Goal: Task Accomplishment & Management: Complete application form

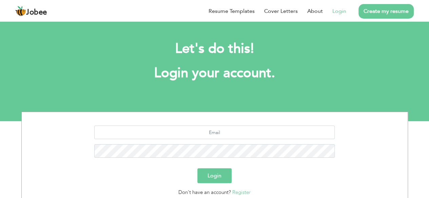
click at [339, 11] on link "Login" at bounding box center [339, 11] width 14 height 8
click at [217, 132] on input "text" at bounding box center [214, 133] width 240 height 14
type input "a"
type input "[EMAIL_ADDRESS][DOMAIN_NAME]"
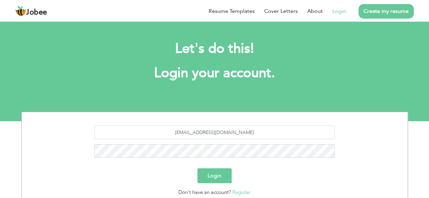
click at [222, 178] on button "Login" at bounding box center [214, 175] width 34 height 15
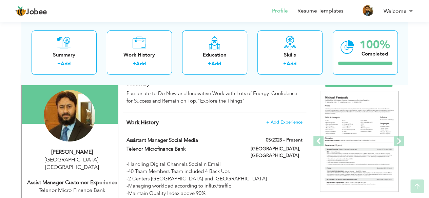
scroll to position [59, 0]
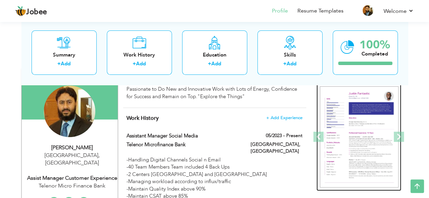
click at [367, 130] on img at bounding box center [358, 137] width 79 height 102
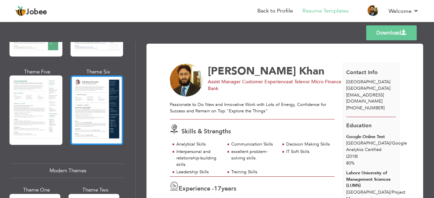
scroll to position [224, 0]
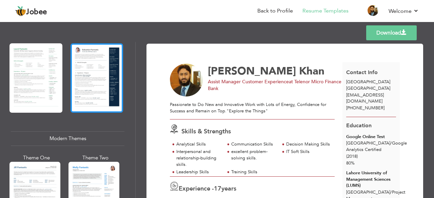
click at [92, 97] on div at bounding box center [96, 77] width 53 height 69
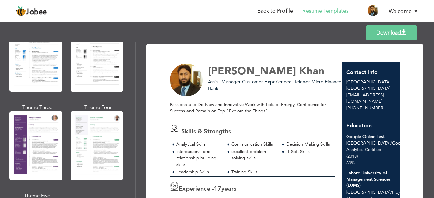
scroll to position [579, 0]
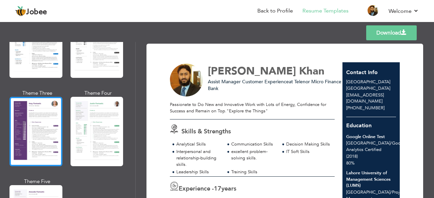
click at [50, 121] on div at bounding box center [35, 131] width 53 height 69
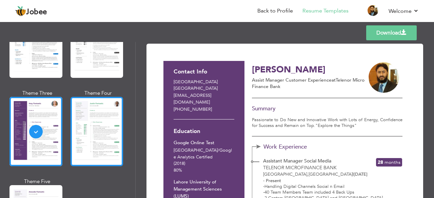
click at [87, 121] on div at bounding box center [96, 131] width 53 height 69
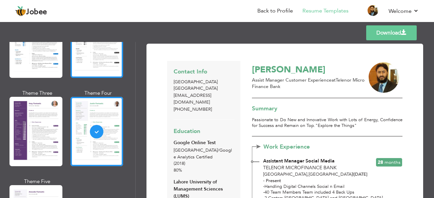
click at [93, 69] on div at bounding box center [96, 42] width 53 height 69
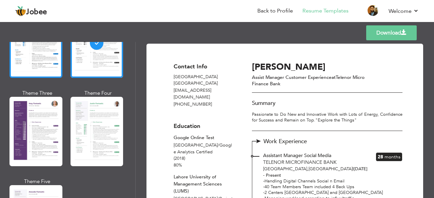
click at [55, 62] on div at bounding box center [35, 42] width 53 height 69
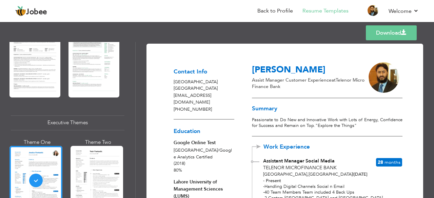
scroll to position [305, 0]
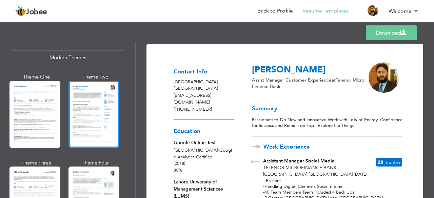
click at [87, 106] on div at bounding box center [93, 114] width 51 height 67
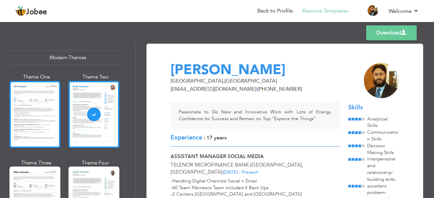
click at [32, 109] on div at bounding box center [34, 114] width 51 height 67
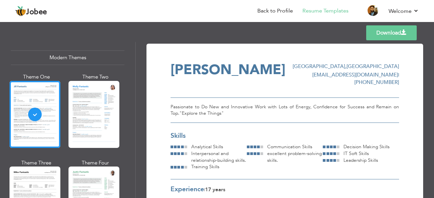
click at [135, 132] on div "Professional Themes Theme One Theme Two Theme Three Theme Four Theme Five" at bounding box center [68, 120] width 136 height 156
drag, startPoint x: 135, startPoint y: 132, endPoint x: 134, endPoint y: 142, distance: 9.9
click at [134, 142] on div "Professional Themes Theme One Theme Two Theme Three Theme Four Theme Five" at bounding box center [68, 120] width 136 height 156
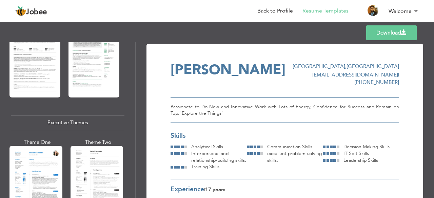
scroll to position [578, 0]
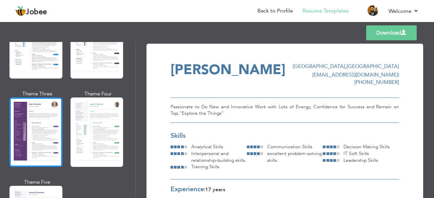
click at [17, 124] on div at bounding box center [35, 132] width 53 height 69
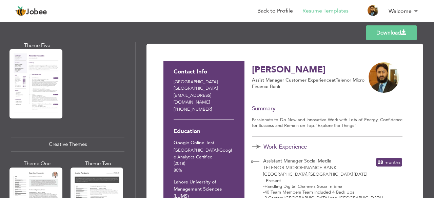
scroll to position [852, 0]
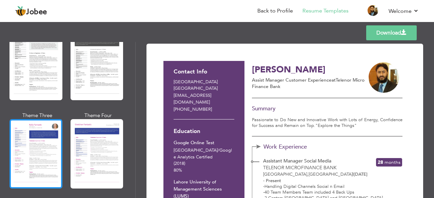
click at [43, 143] on div at bounding box center [35, 153] width 53 height 69
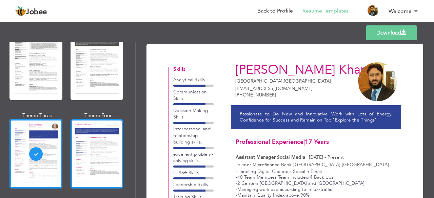
click at [92, 149] on div at bounding box center [96, 153] width 53 height 69
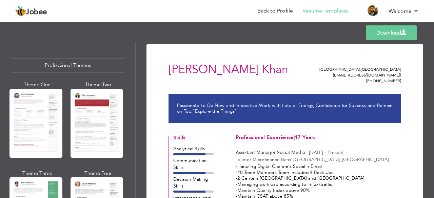
scroll to position [0, 0]
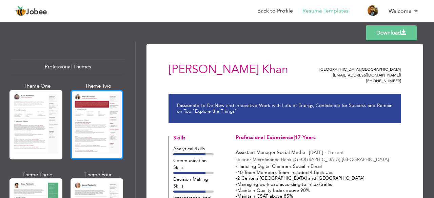
click at [93, 121] on div at bounding box center [96, 124] width 53 height 69
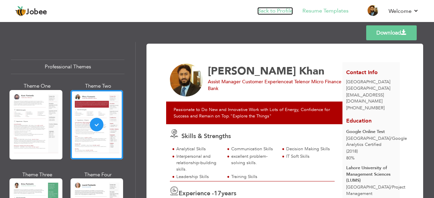
click at [282, 13] on link "Back to Profile" at bounding box center [275, 11] width 36 height 8
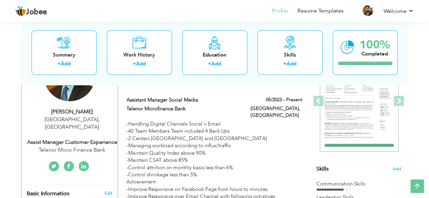
scroll to position [84, 0]
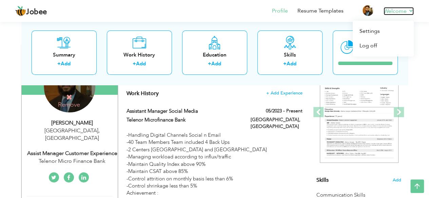
click at [392, 8] on link "Welcome" at bounding box center [398, 11] width 30 height 8
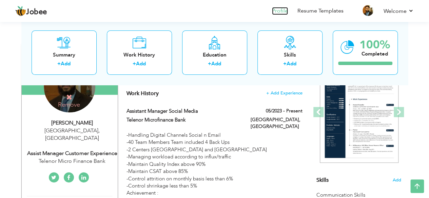
click at [283, 12] on link "Profile" at bounding box center [280, 11] width 16 height 8
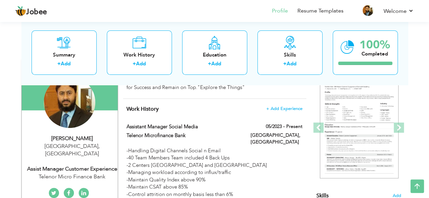
scroll to position [66, 0]
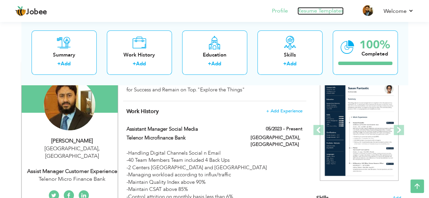
click at [318, 12] on link "Resume Templates" at bounding box center [320, 11] width 46 height 8
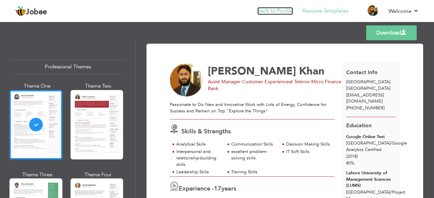
click at [275, 10] on link "Back to Profile" at bounding box center [275, 11] width 36 height 8
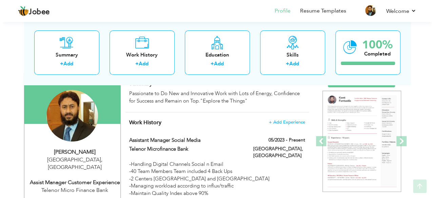
scroll to position [68, 0]
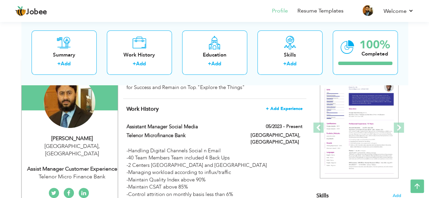
click at [283, 106] on span "+ Add Experience" at bounding box center [284, 108] width 37 height 5
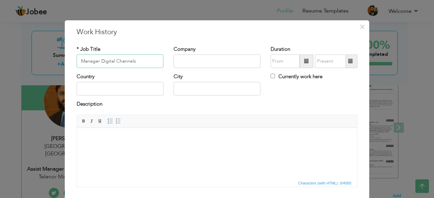
type input "Manager Digital Channels"
type input "Easypaisa Digitial Bank"
click at [305, 60] on span at bounding box center [306, 61] width 5 height 5
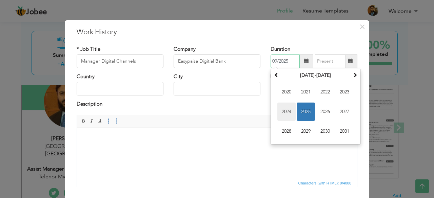
click at [282, 113] on span "2024" at bounding box center [286, 112] width 18 height 18
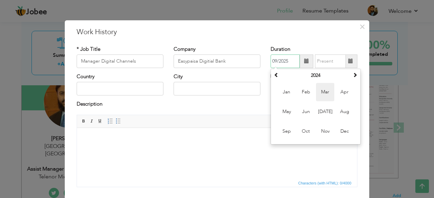
click at [323, 94] on span "Mar" at bounding box center [325, 92] width 18 height 18
type input "03/2024"
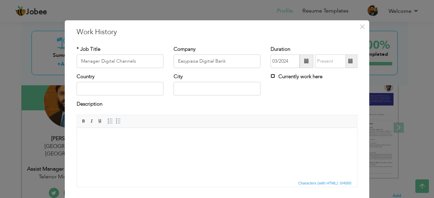
click at [270, 78] on input "Currently work here" at bounding box center [272, 76] width 4 height 4
checkbox input "true"
click at [141, 86] on input "text" at bounding box center [120, 89] width 87 height 14
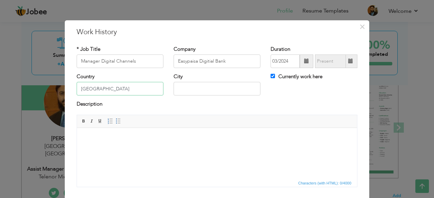
type input "[GEOGRAPHIC_DATA]"
click at [192, 93] on input "text" at bounding box center [216, 89] width 87 height 14
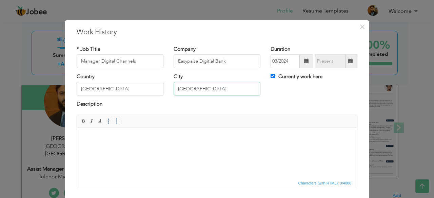
type input "[GEOGRAPHIC_DATA]"
click at [133, 123] on span "Editor toolbars Basic Styles Bold Italic Underline Paragraph Insert/Remove Numb…" at bounding box center [217, 121] width 280 height 13
click at [120, 132] on html at bounding box center [217, 138] width 280 height 21
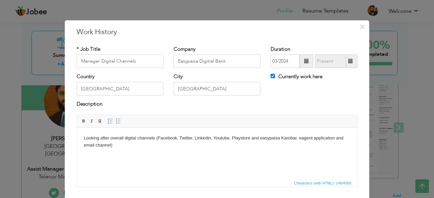
click at [120, 144] on body "Looking after overall digital channels (Facebook, Twitter, Linkedin, Youtube, P…" at bounding box center [217, 141] width 266 height 14
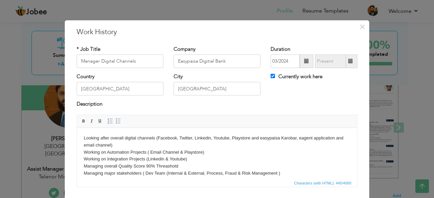
click at [108, 166] on body "Looking after overall digital channels (Facebook, Twitter, Linkedin, Youtube, P…" at bounding box center [217, 155] width 266 height 42
click at [107, 165] on body "Looking after overall digital channels (Facebook, Twitter, Linkedin, Youtube, P…" at bounding box center [217, 155] width 266 height 42
click at [107, 172] on body "Looking after overall digital channels (Facebook, Twitter, Linkedin, Youtube, P…" at bounding box center [217, 155] width 266 height 42
click at [118, 172] on body "Looking after overall digital channels (Facebook, Twitter, Linkedin, Youtube, P…" at bounding box center [217, 155] width 266 height 42
click at [279, 173] on body "Looking after overall digital channels (Facebook, Twitter, Linkedin, Youtube, P…" at bounding box center [217, 155] width 266 height 42
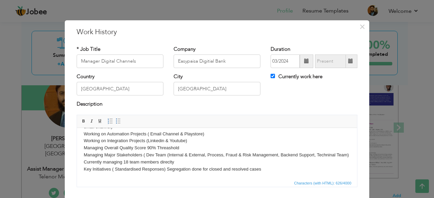
scroll to position [25, 0]
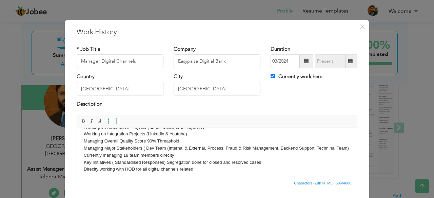
click at [116, 173] on body "Looking after overall digital channels (Facebook, Twitter, Linkedin, Youtube, P…" at bounding box center [217, 140] width 266 height 63
click at [232, 172] on body "Looking after overall digital channels (Facebook, Twitter, Linkedin, Youtube, P…" at bounding box center [217, 140] width 266 height 63
click at [267, 168] on body "Looking after overall digital channels (Facebook, Twitter, Linkedin, Youtube, P…" at bounding box center [217, 140] width 266 height 63
click at [250, 173] on body "Looking after overall digital channels (Facebook, Twitter, Linkedin, Youtube, P…" at bounding box center [217, 140] width 266 height 63
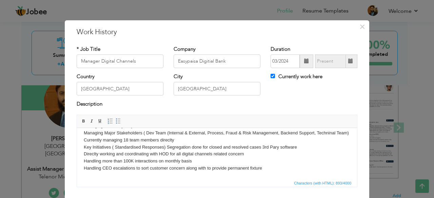
scroll to position [0, 0]
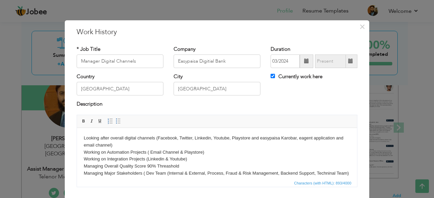
click at [84, 138] on body "Looking after overall digital channels (Facebook, Twitter, Linkedin, Youtube, P…" at bounding box center [217, 173] width 266 height 78
click at [109, 141] on body "Looking after overall digital channels (Facebook, Twitter, Linkedin, Youtube, P…" at bounding box center [217, 173] width 266 height 78
click at [116, 119] on span at bounding box center [118, 121] width 5 height 5
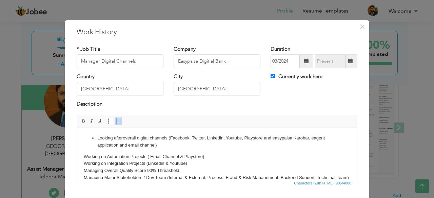
click at [84, 155] on body "Looking after overall digital channels (Facebook, Twitter, Linkedin, Youtube, P…" at bounding box center [217, 175] width 266 height 82
click at [116, 120] on span at bounding box center [118, 121] width 5 height 5
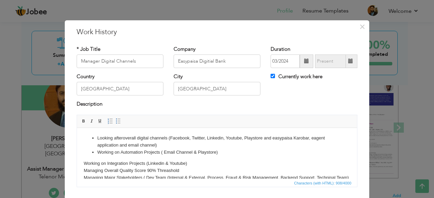
click at [82, 164] on html "Looking after overall digital channels (Facebook, Twitter, Linkedin, Youtube, P…" at bounding box center [217, 176] width 280 height 96
click at [116, 122] on span at bounding box center [118, 121] width 5 height 5
click at [85, 171] on body "Looking after overall digital channels (Facebook, Twitter, Linkedin, Youtube, P…" at bounding box center [217, 175] width 266 height 82
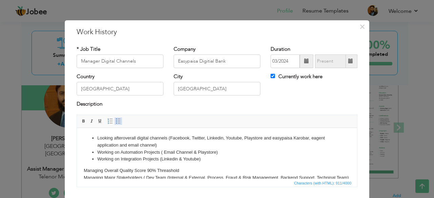
click at [116, 121] on span at bounding box center [118, 121] width 5 height 5
click at [84, 176] on body "Looking after overall digital channels (Facebook, Twitter, Linkedin, Youtube, P…" at bounding box center [217, 175] width 266 height 82
click at [116, 122] on span at bounding box center [118, 121] width 5 height 5
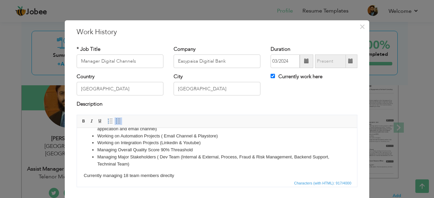
scroll to position [22, 0]
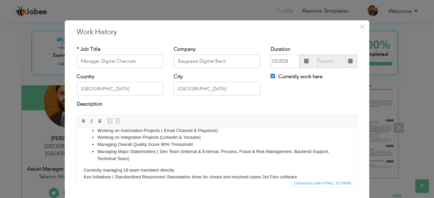
click at [83, 170] on html "Looking after overall digital channels (Facebook, Twitter, Linkedin, Youtube, P…" at bounding box center [217, 157] width 280 height 103
click at [116, 121] on span at bounding box center [118, 121] width 5 height 5
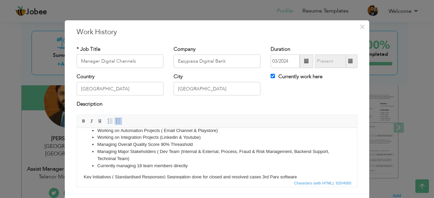
click at [84, 176] on body "Looking after overall digital channels (Facebook, Twitter, Linkedin, Youtube, P…" at bounding box center [217, 157] width 266 height 89
click at [116, 122] on span at bounding box center [118, 121] width 5 height 5
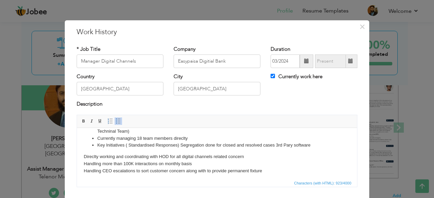
scroll to position [51, 0]
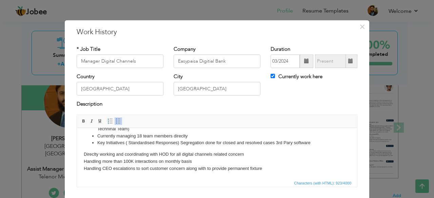
click at [84, 154] on body "Looking after overall digital channels (Facebook, Twitter, Linkedin, Youtube, P…" at bounding box center [217, 127] width 266 height 89
click at [117, 120] on span at bounding box center [118, 121] width 5 height 5
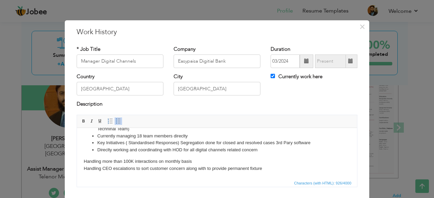
click at [84, 161] on body "Looking after overall digital channels (Facebook, Twitter, Linkedin, Youtube, P…" at bounding box center [217, 127] width 266 height 89
click at [116, 121] on span at bounding box center [118, 121] width 5 height 5
click at [85, 168] on body "Looking after overall digital channels (Facebook, Twitter, Linkedin, Youtube, P…" at bounding box center [217, 127] width 266 height 89
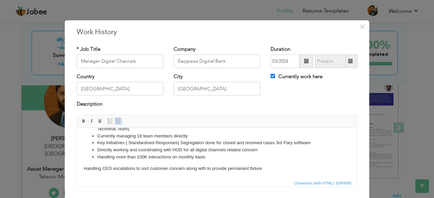
click at [116, 120] on span at bounding box center [118, 121] width 5 height 5
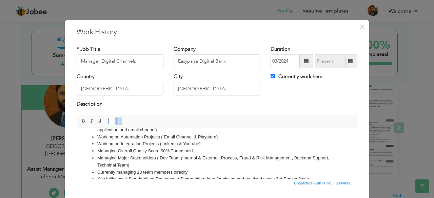
scroll to position [0, 0]
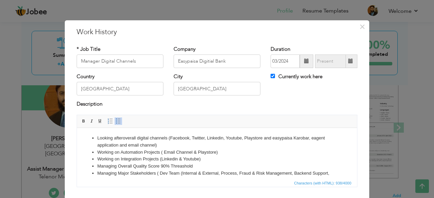
click at [229, 153] on li "Working on Automation Projects ( Email Channel & Playstore)" at bounding box center [216, 152] width 239 height 7
click at [98, 138] on li "Looking after overall digital channels (Facebook, Twitter, Linkedin, Youtube, P…" at bounding box center [216, 141] width 239 height 14
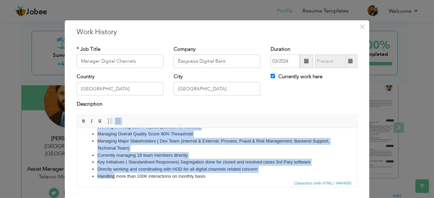
scroll to position [39, 0]
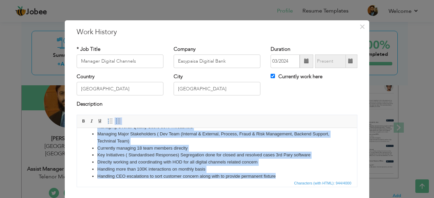
copy ul "Looking after overall digital channels (Facebook, Twitter, Linkedin, Youtube, P…"
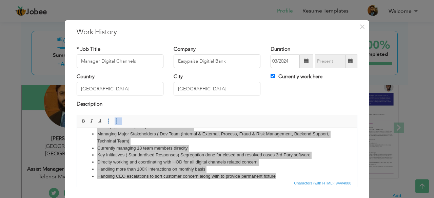
drag, startPoint x: 279, startPoint y: 23, endPoint x: 278, endPoint y: 20, distance: 4.0
click at [278, 20] on div "× Work History * Job Title Manager Digital Channels Company Easypaisa Digitial …" at bounding box center [216, 99] width 305 height 159
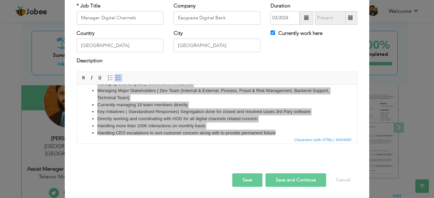
click at [284, 176] on button "Save and Continue" at bounding box center [295, 180] width 61 height 14
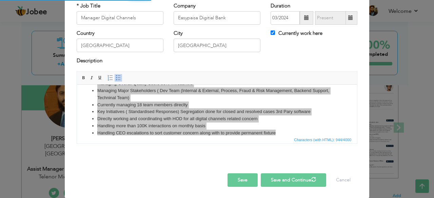
checkbox input "false"
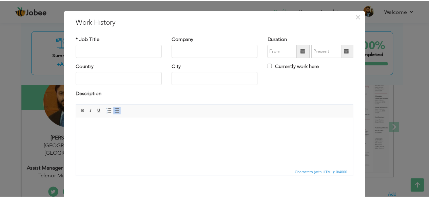
scroll to position [5, 0]
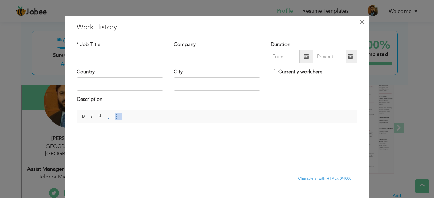
click at [361, 21] on span "×" at bounding box center [362, 22] width 6 height 12
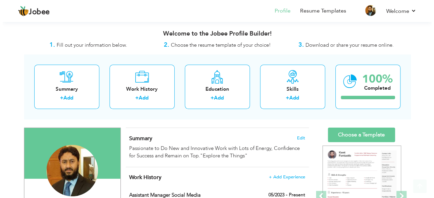
scroll to position [67, 0]
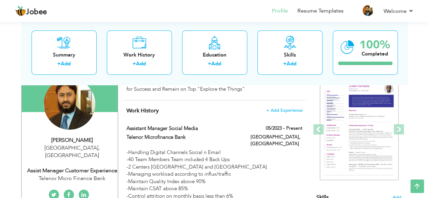
click at [108, 130] on div "Change Remove" at bounding box center [70, 107] width 86 height 58
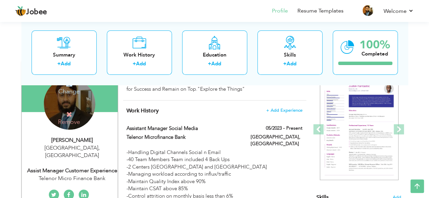
click at [70, 95] on div "Change Remove" at bounding box center [69, 103] width 51 height 51
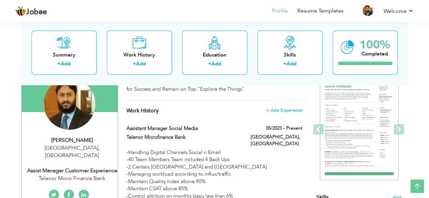
click at [98, 150] on span "," at bounding box center [98, 147] width 1 height 7
type input "[PERSON_NAME]"
type input "Khan"
type input "[PHONE_NUMBER]"
select select "number:166"
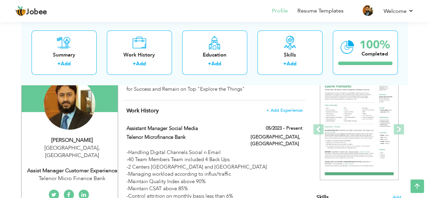
type input "[GEOGRAPHIC_DATA]"
select select "number:19"
type input "Telenor Micro Finance Bank"
type input "Assist Manager Customer Experience"
type input "https://www.linkedin.com/in/muhammad-ali-khan-33747a60"
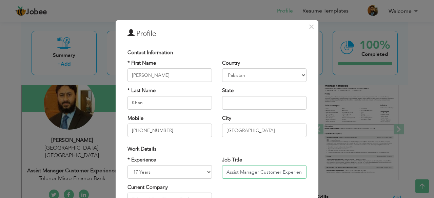
click at [292, 172] on input "Assist Manager Customer Experience" at bounding box center [264, 172] width 84 height 14
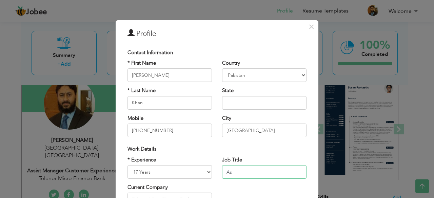
type input "A"
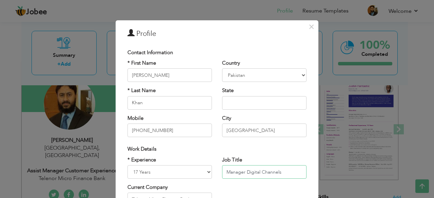
type input "Manager Digital Channels"
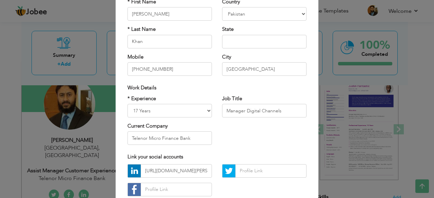
scroll to position [64, 0]
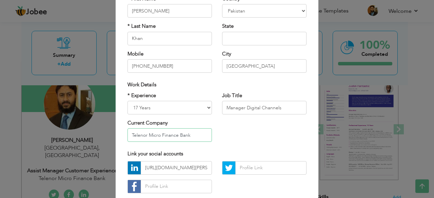
click at [199, 134] on input "Telenor Micro Finance Bank" at bounding box center [169, 135] width 84 height 14
type input "T"
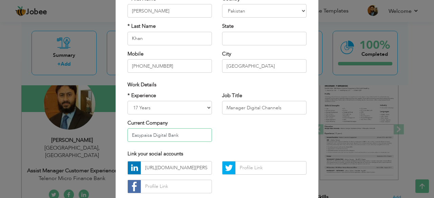
type input "Easypaisa Digital Bank"
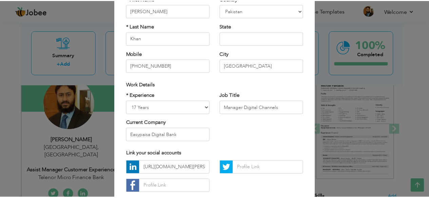
scroll to position [105, 0]
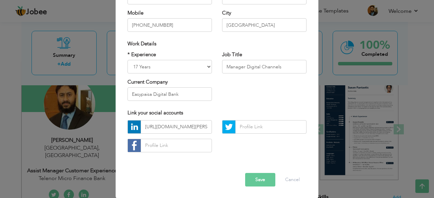
click at [258, 180] on button "Save" at bounding box center [260, 180] width 30 height 14
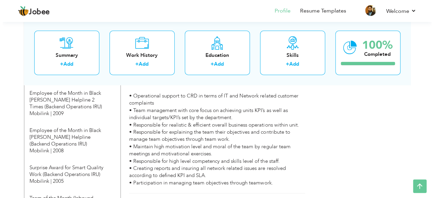
scroll to position [62, 0]
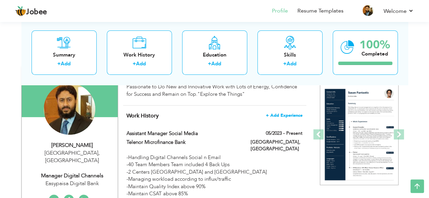
click at [290, 115] on span "+ Add Experience" at bounding box center [284, 115] width 37 height 5
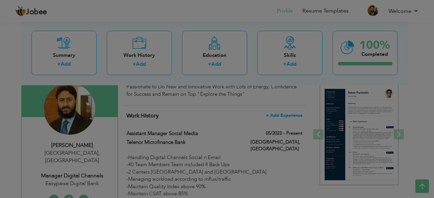
scroll to position [0, 0]
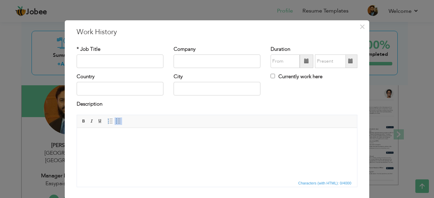
click at [181, 144] on html at bounding box center [217, 138] width 280 height 21
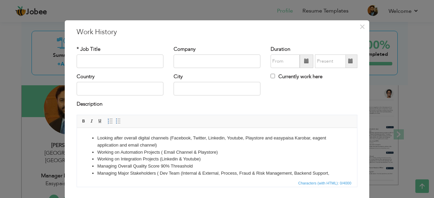
scroll to position [39, 0]
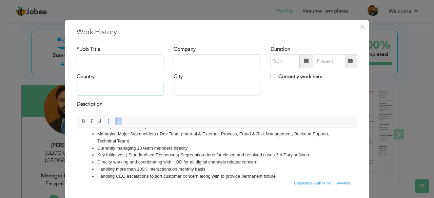
click at [133, 90] on input "text" at bounding box center [120, 89] width 87 height 14
type input "[GEOGRAPHIC_DATA]"
click at [199, 89] on input "text" at bounding box center [216, 89] width 87 height 14
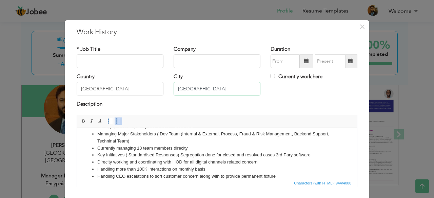
type input "[GEOGRAPHIC_DATA]"
click at [152, 60] on input "text" at bounding box center [120, 62] width 87 height 14
type input "Manager Digital Channels"
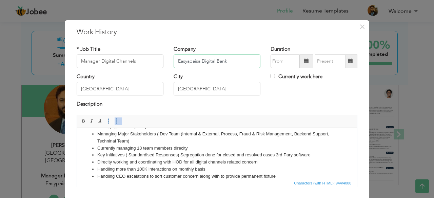
type input "Easyapaisa Digital Bank"
click at [306, 66] on span at bounding box center [306, 62] width 14 height 14
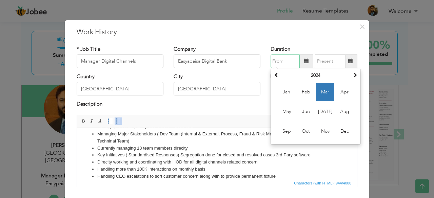
click at [322, 94] on span "Mar" at bounding box center [325, 92] width 18 height 18
type input "03/2024"
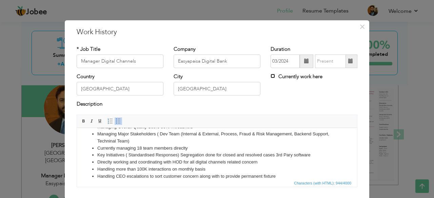
click at [271, 77] on input "Currently work here" at bounding box center [272, 76] width 4 height 4
checkbox input "true"
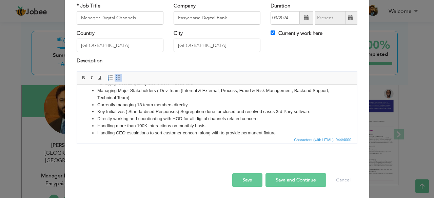
drag, startPoint x: 431, startPoint y: 74, endPoint x: 256, endPoint y: 28, distance: 181.3
click at [254, 178] on button "Save" at bounding box center [247, 180] width 30 height 14
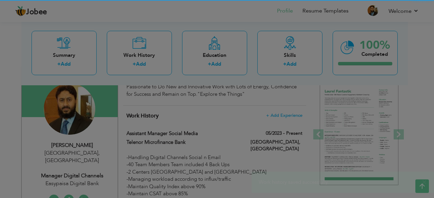
scroll to position [0, 0]
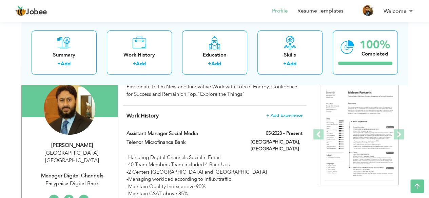
click at [90, 147] on div "[PERSON_NAME]" at bounding box center [72, 146] width 91 height 8
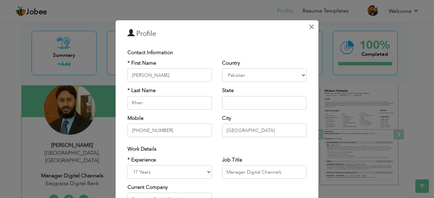
click at [310, 27] on span "×" at bounding box center [311, 27] width 6 height 12
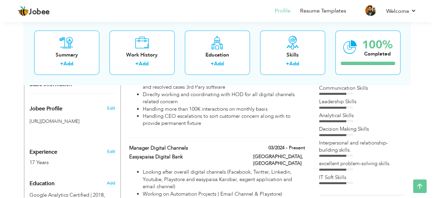
scroll to position [231, 0]
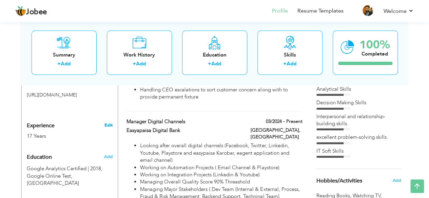
click at [108, 122] on link "Edit" at bounding box center [108, 125] width 8 height 6
type input "[PERSON_NAME]"
type input "Khan"
type input "[PHONE_NUMBER]"
select select "number:166"
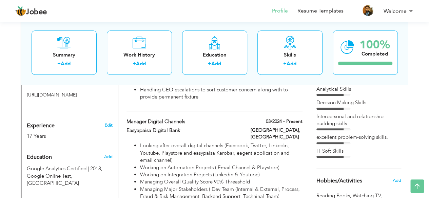
type input "[GEOGRAPHIC_DATA]"
select select "number:19"
type input "Easypaisa Digital Bank"
type input "Manager Digital Channels"
type input "https://www.linkedin.com/in/muhammad-ali-khan-33747a60"
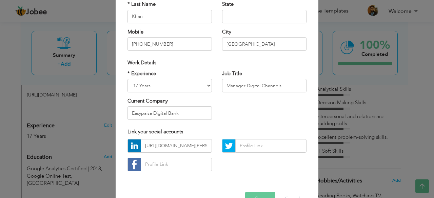
scroll to position [86, 0]
click at [181, 84] on select "Entry Level Less than 1 Year 1 Year 2 Years 3 Years 4 Years 5 Years 6 Years 7 Y…" at bounding box center [169, 86] width 84 height 14
select select "number:24"
click at [127, 79] on select "Entry Level Less than 1 Year 1 Year 2 Years 3 Years 4 Years 5 Years 6 Years 7 Y…" at bounding box center [169, 86] width 84 height 14
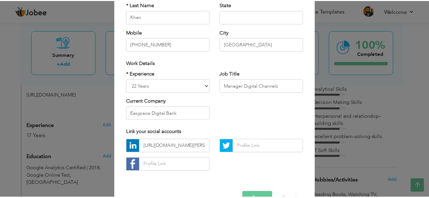
scroll to position [105, 0]
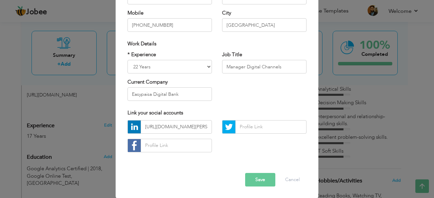
click at [259, 179] on button "Save" at bounding box center [260, 180] width 30 height 14
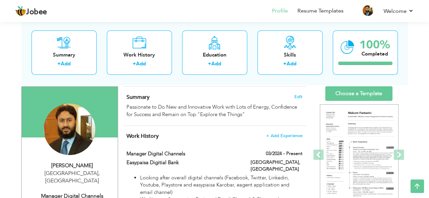
scroll to position [31, 0]
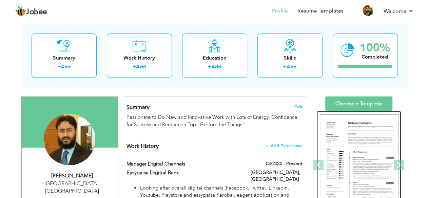
click at [358, 141] on img at bounding box center [358, 166] width 79 height 102
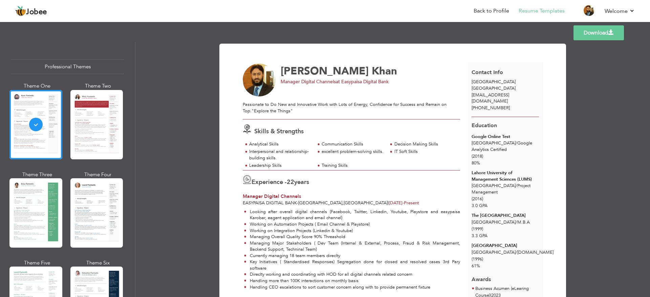
drag, startPoint x: 432, startPoint y: 0, endPoint x: 455, endPoint y: 181, distance: 182.4
click at [433, 181] on div "Experience - 22 years" at bounding box center [351, 181] width 217 height 13
click at [91, 147] on div at bounding box center [96, 124] width 53 height 69
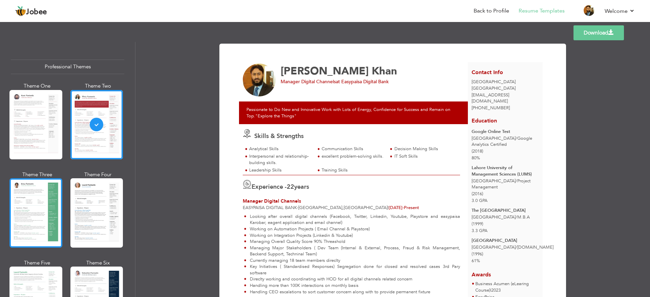
click at [33, 198] on div at bounding box center [35, 213] width 53 height 69
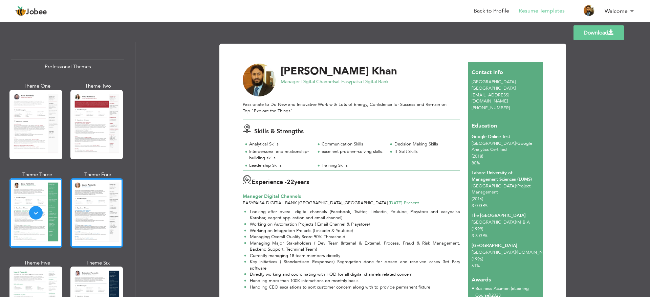
click at [104, 198] on div at bounding box center [96, 213] width 53 height 69
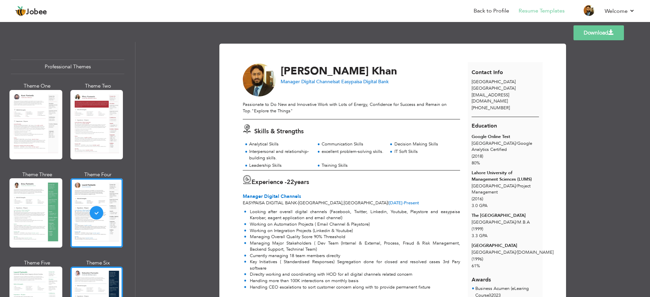
click at [96, 198] on div at bounding box center [96, 301] width 53 height 69
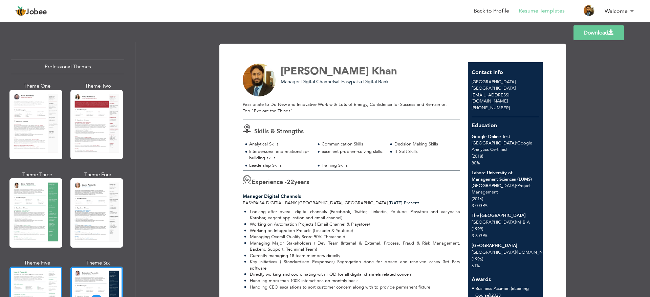
click at [47, 198] on div at bounding box center [35, 301] width 53 height 69
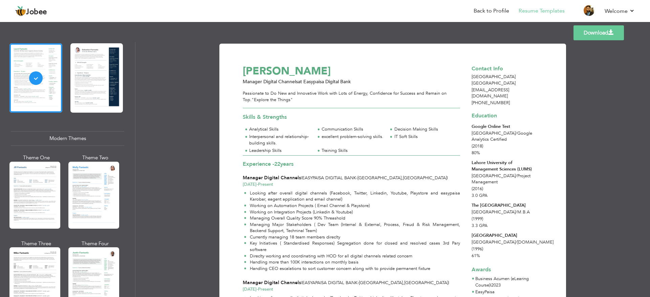
scroll to position [447, 0]
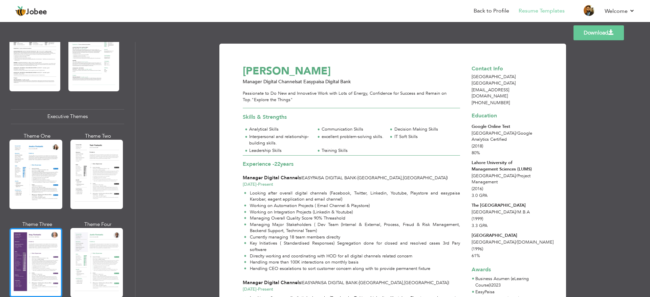
click at [57, 198] on div at bounding box center [35, 262] width 53 height 69
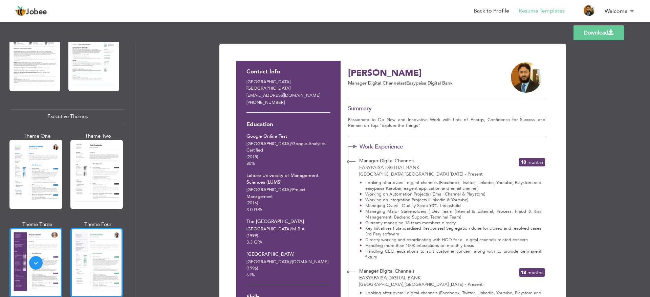
click at [100, 198] on div at bounding box center [96, 262] width 53 height 69
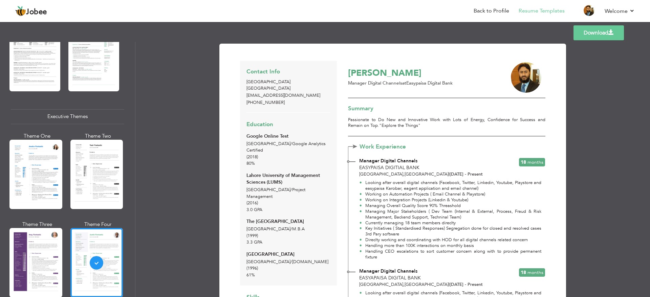
scroll to position [670, 0]
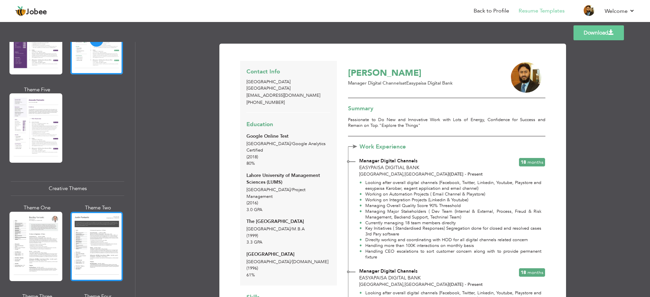
click at [115, 198] on div at bounding box center [96, 246] width 53 height 69
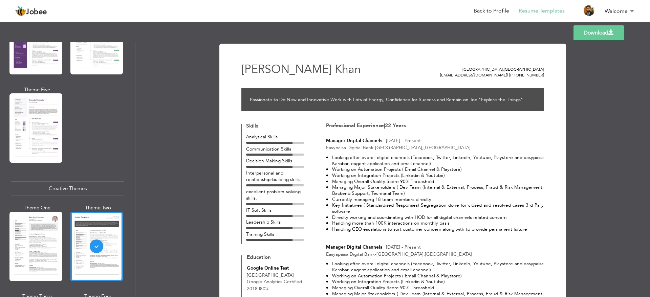
scroll to position [894, 0]
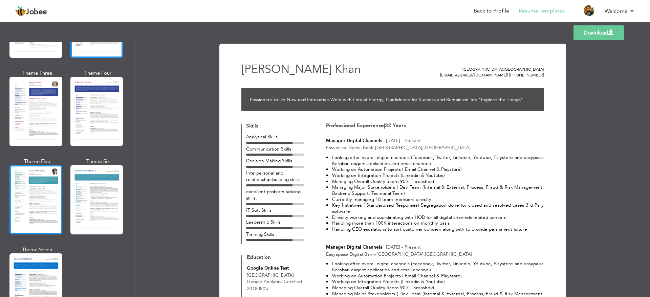
click at [30, 196] on div at bounding box center [35, 199] width 53 height 69
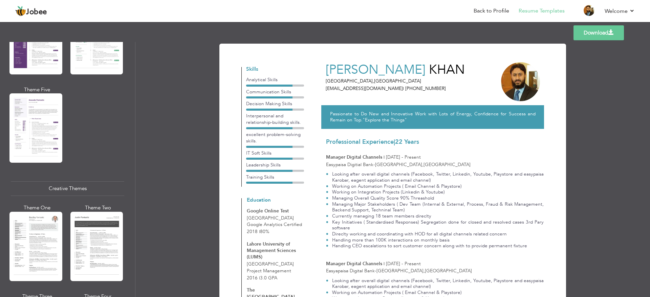
scroll to position [447, 0]
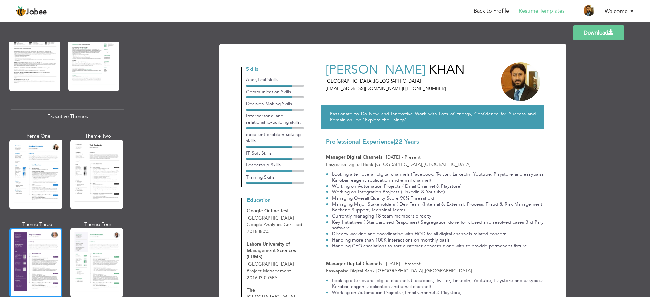
click at [41, 198] on div at bounding box center [35, 262] width 53 height 69
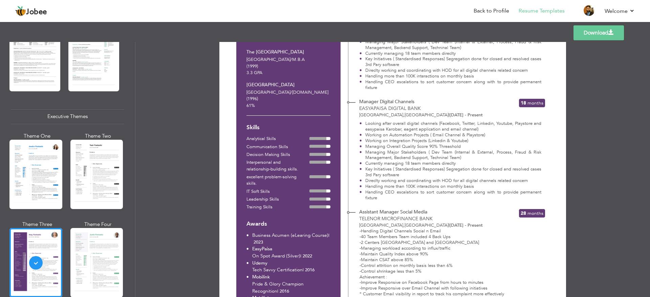
scroll to position [166, 0]
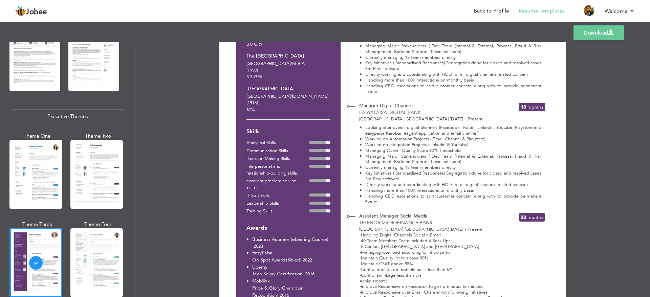
drag, startPoint x: 647, startPoint y: 95, endPoint x: 647, endPoint y: 105, distance: 10.5
click at [433, 105] on div "Download Contact Info [GEOGRAPHIC_DATA] [EMAIL_ADDRESS][DOMAIN_NAME] [PHONE_NUM…" at bounding box center [393, 169] width 515 height 255
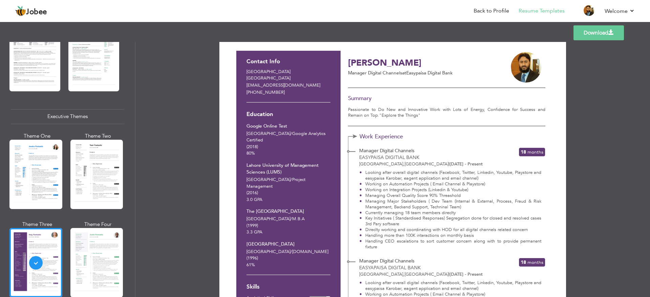
scroll to position [0, 0]
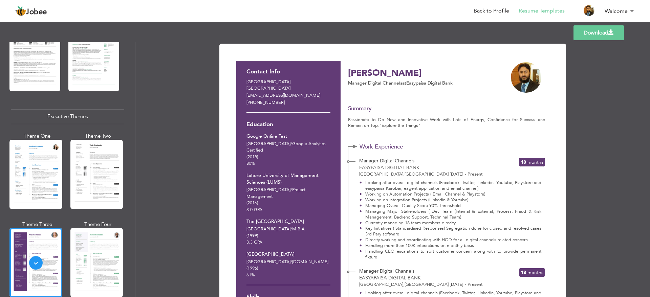
click at [433, 34] on link "Download" at bounding box center [599, 32] width 50 height 15
